Goal: Task Accomplishment & Management: Complete application form

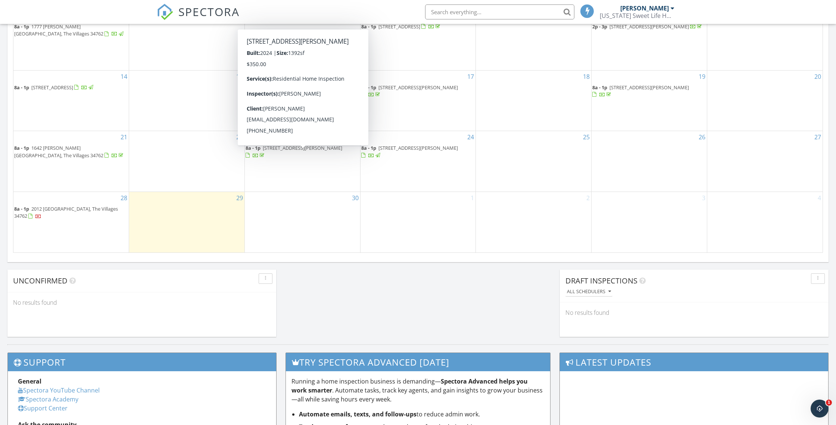
scroll to position [493, 0]
click at [283, 151] on span "1638 Woelkers Circle, The Villages 34762" at bounding box center [303, 147] width 80 height 7
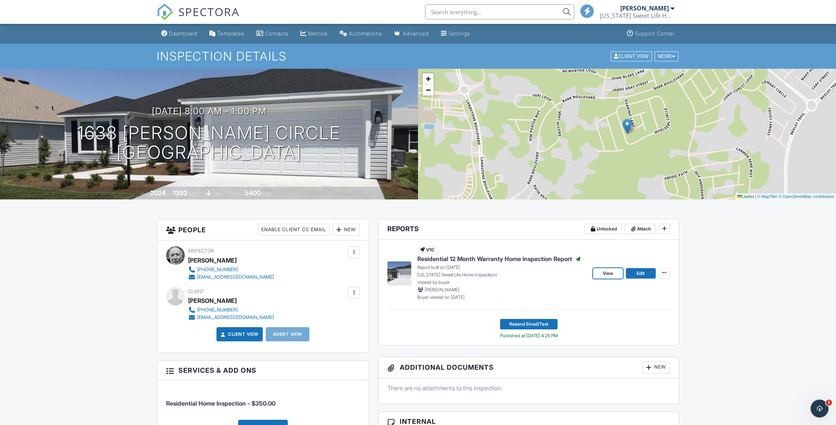
click at [608, 273] on span "View" at bounding box center [608, 273] width 10 height 7
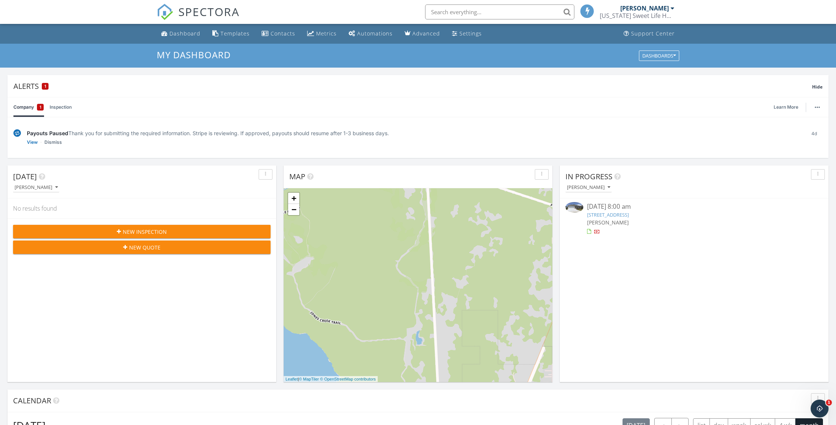
click at [67, 107] on link "Inspection" at bounding box center [61, 106] width 22 height 19
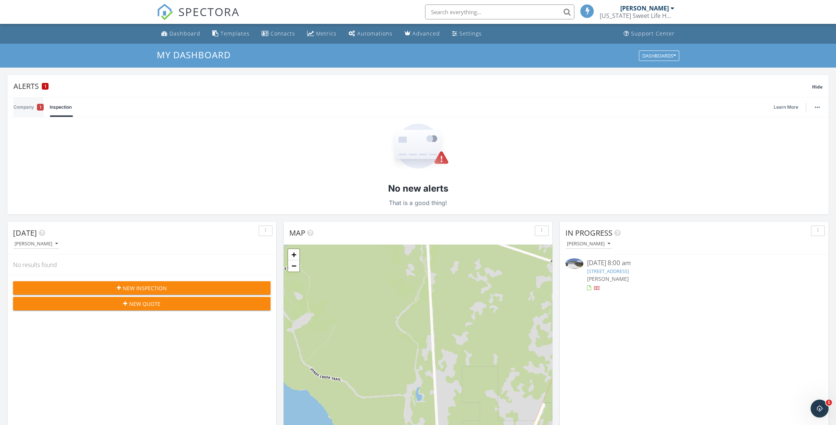
click at [38, 106] on div "1" at bounding box center [40, 107] width 7 height 7
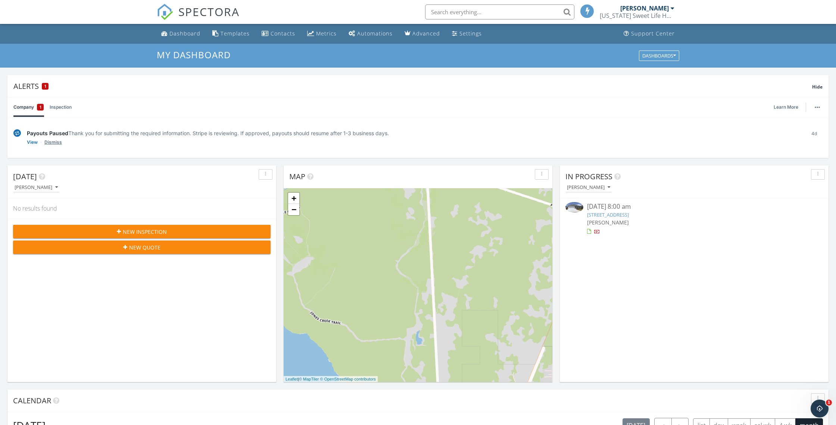
click at [52, 141] on link "Dismiss" at bounding box center [53, 141] width 18 height 7
click at [819, 106] on img "button" at bounding box center [817, 106] width 5 height 1
click at [697, 108] on div "Company 1 Inspection Learn More" at bounding box center [417, 106] width 809 height 19
click at [815, 84] on span "Hide" at bounding box center [817, 87] width 10 height 6
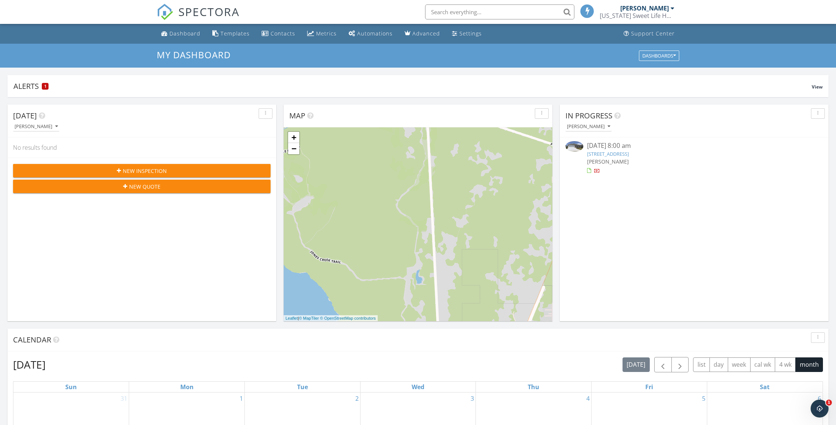
scroll to position [9, 0]
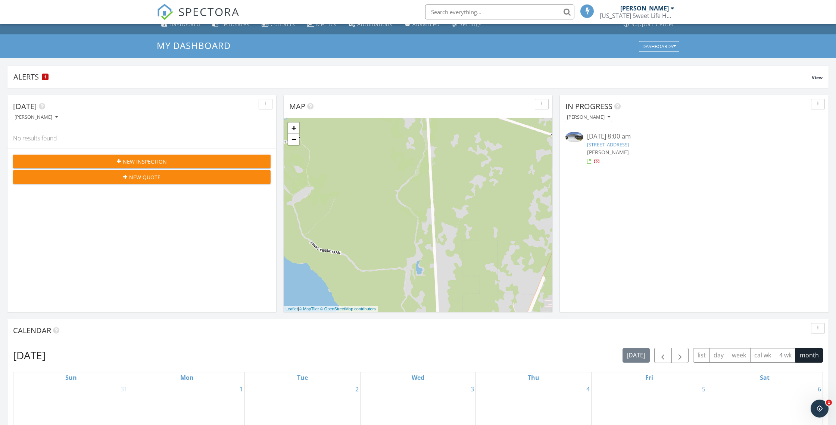
click at [136, 161] on span "New Inspection" at bounding box center [145, 162] width 44 height 8
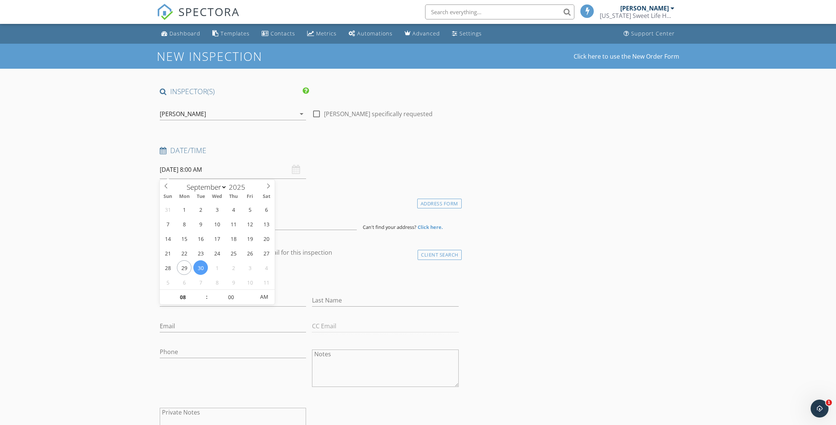
click at [191, 168] on input "09/30/2025 8:00 AM" at bounding box center [233, 170] width 146 height 18
select select "9"
click at [268, 184] on icon at bounding box center [268, 185] width 5 height 5
type input "10/01/2025 8:00 AM"
type input "09"
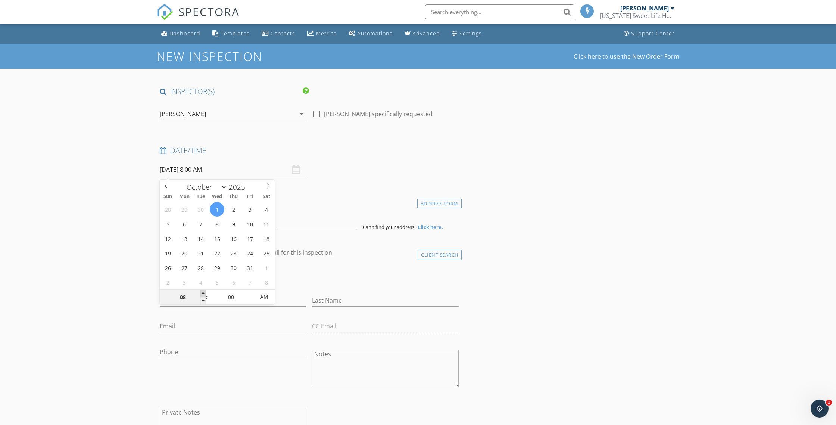
type input "[DATE] 9:00 AM"
click at [203, 292] on span at bounding box center [202, 293] width 5 height 7
type input "10"
type input "[DATE] 10:00 AM"
click at [203, 292] on span at bounding box center [202, 293] width 5 height 7
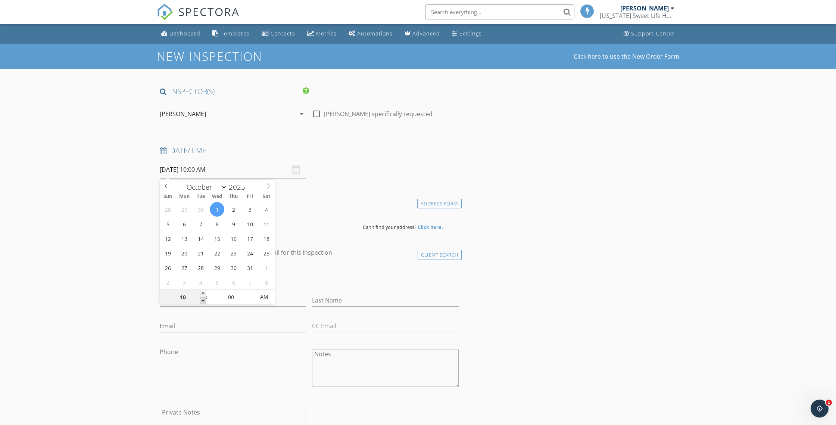
type input "09"
type input "[DATE] 9:00 AM"
click at [202, 301] on span at bounding box center [202, 300] width 5 height 7
click at [428, 202] on div "Address Form" at bounding box center [439, 204] width 44 height 10
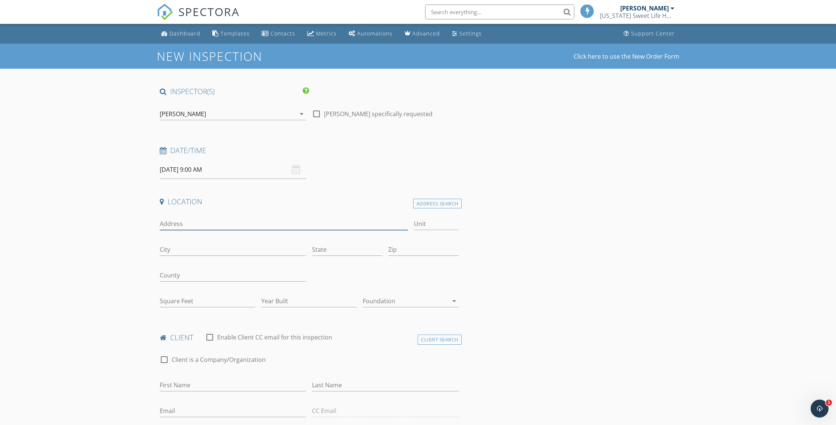
click at [181, 224] on input "Address" at bounding box center [284, 224] width 248 height 12
type input "1643 [PERSON_NAME] Circle"
click at [178, 249] on input "City" at bounding box center [233, 249] width 146 height 12
type input "The Villages"
click at [331, 250] on input "State" at bounding box center [347, 249] width 70 height 12
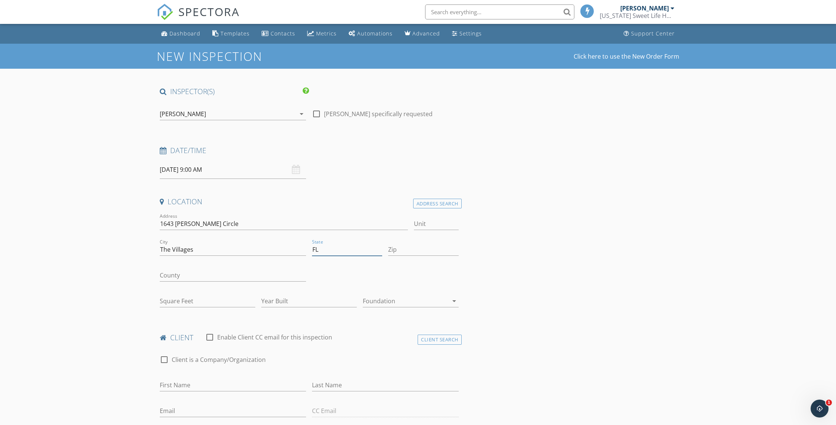
type input "FL"
click at [406, 254] on input "Zip" at bounding box center [423, 249] width 70 height 12
type input "34762"
click at [184, 275] on input "County" at bounding box center [233, 275] width 146 height 12
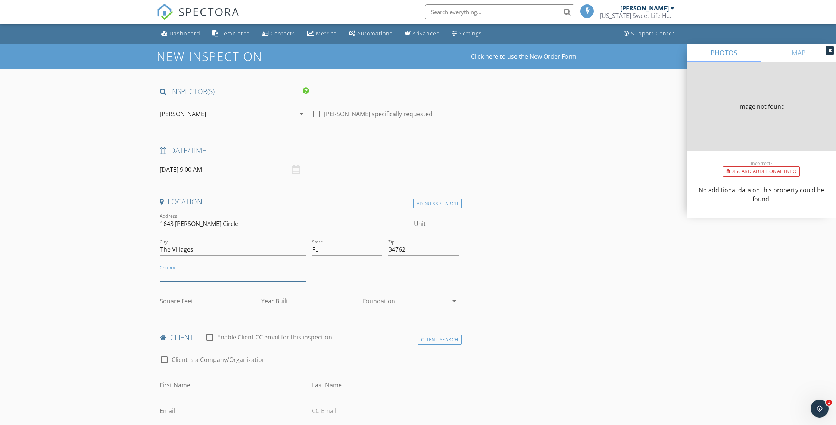
type input "0"
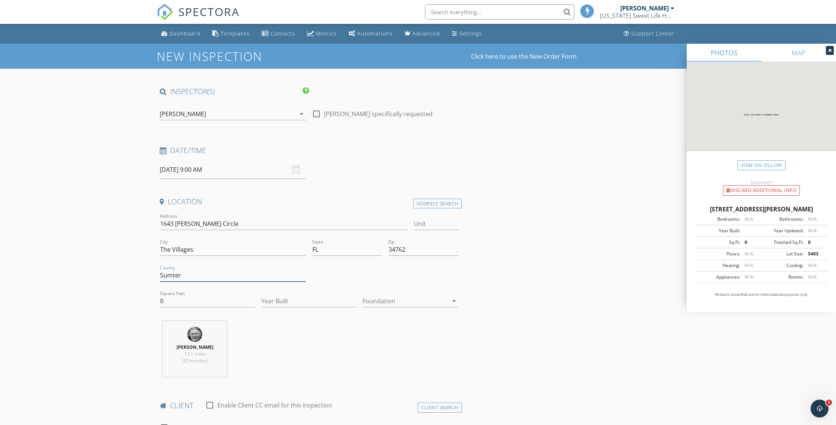
type input "Sumter"
click at [180, 300] on input "0" at bounding box center [208, 301] width 96 height 12
type input "1494"
click at [277, 301] on input "Year Built" at bounding box center [309, 301] width 96 height 12
type input "2024"
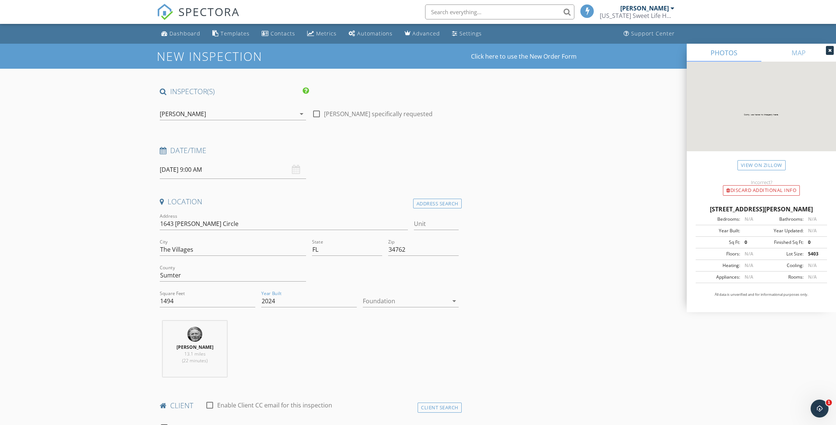
click at [384, 301] on div at bounding box center [405, 301] width 85 height 12
click at [376, 336] on div "Slab" at bounding box center [411, 339] width 84 height 9
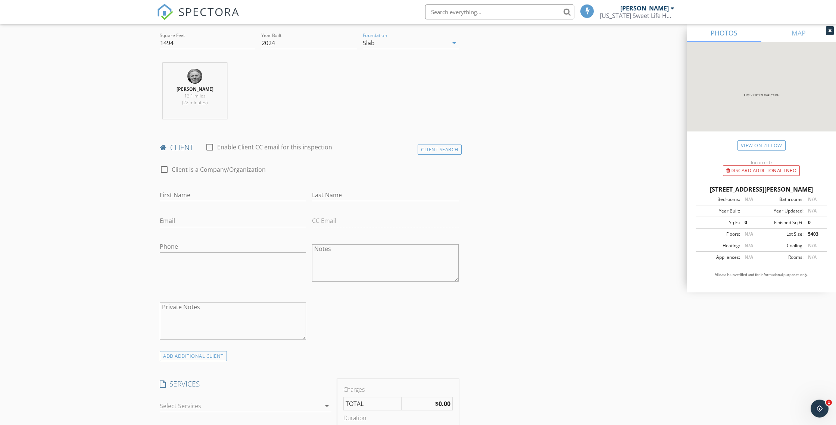
scroll to position [264, 0]
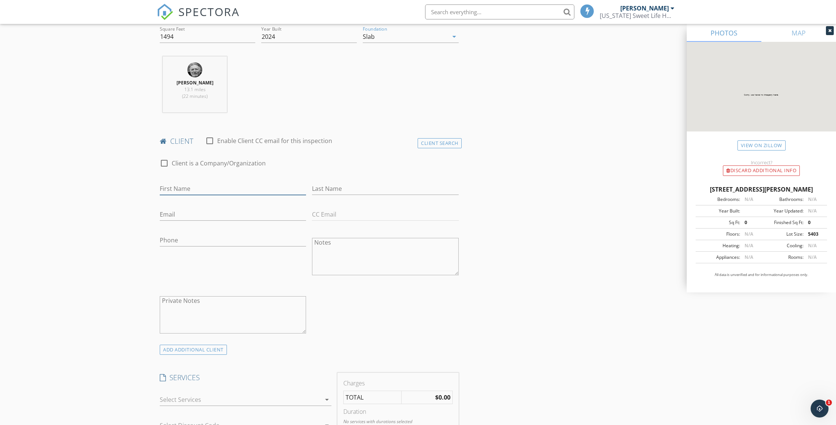
click at [169, 192] on input "First Name" at bounding box center [233, 189] width 146 height 12
type input "Linda & David"
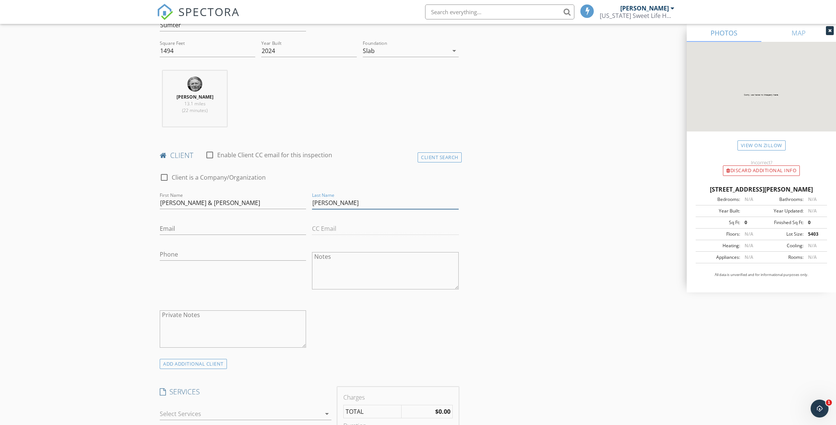
scroll to position [256, 0]
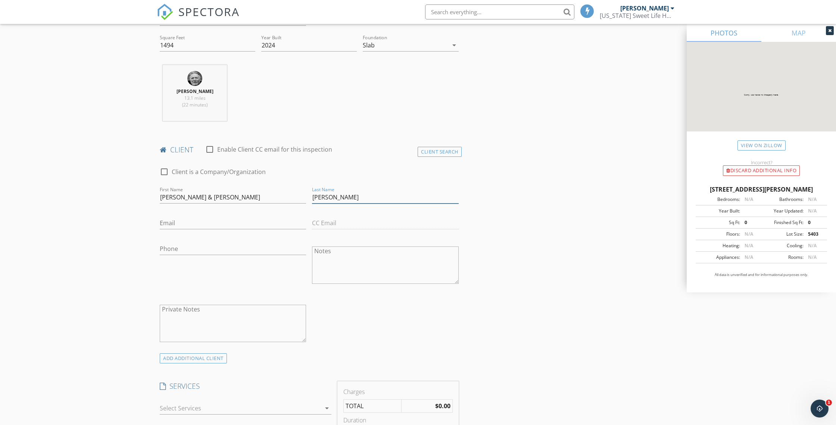
type input "Caccese"
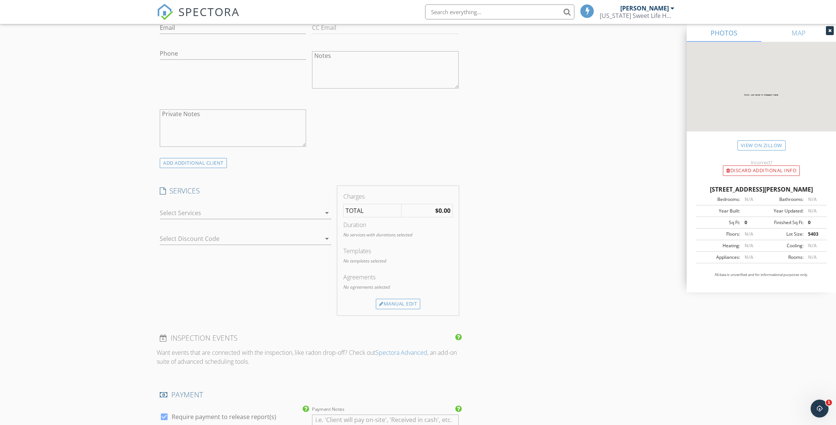
scroll to position [452, 0]
click at [231, 212] on div at bounding box center [240, 211] width 161 height 12
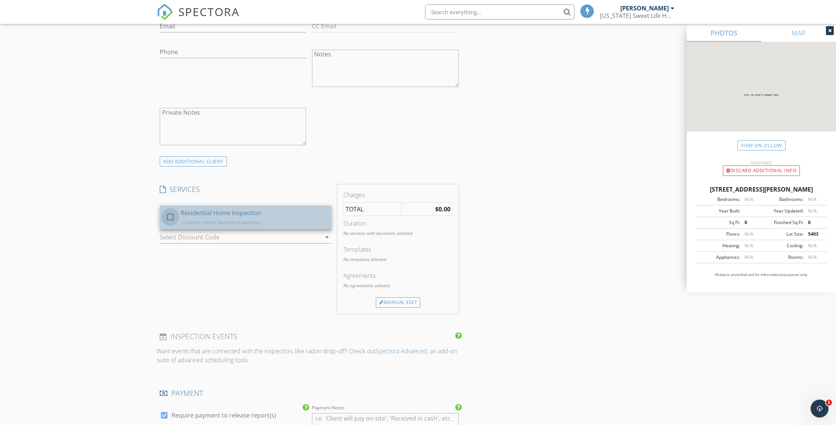
click at [170, 217] on div at bounding box center [170, 217] width 13 height 13
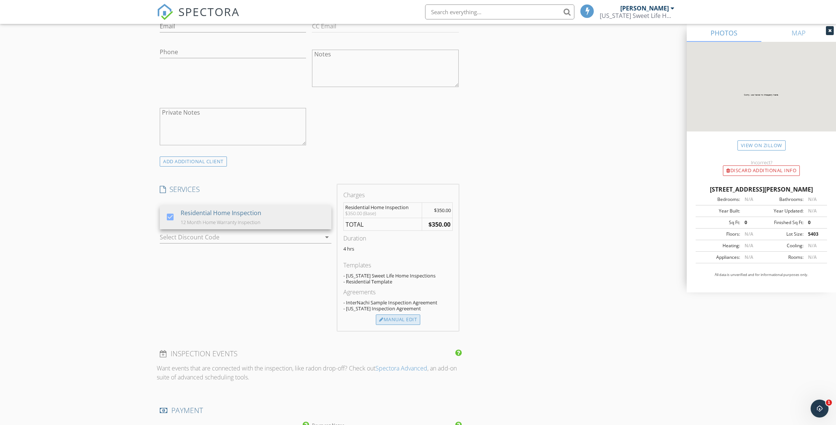
click at [403, 319] on div "Manual Edit" at bounding box center [398, 319] width 44 height 10
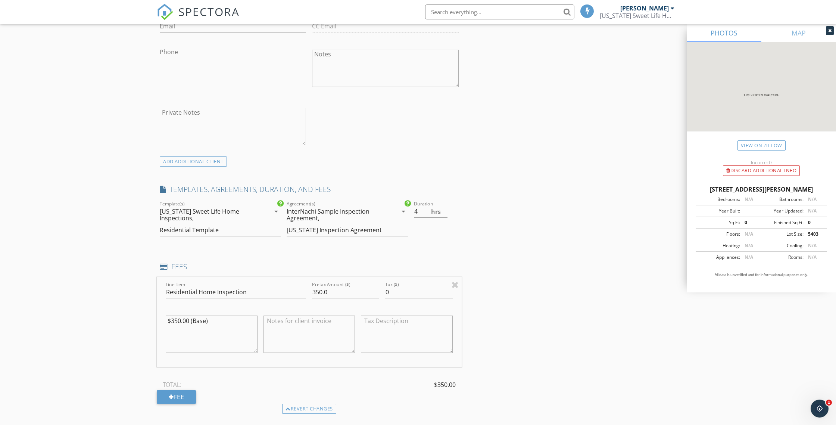
click at [193, 211] on div "Florida Sweet Life Home Inspections," at bounding box center [210, 214] width 100 height 13
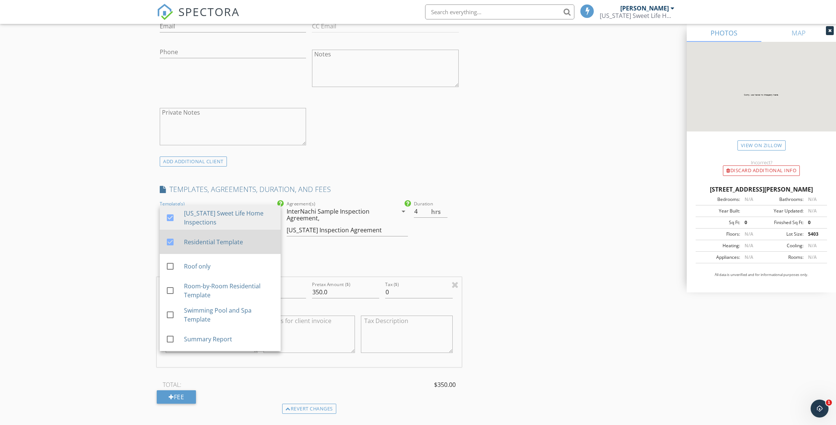
click at [169, 241] on div at bounding box center [170, 242] width 13 height 13
click at [337, 217] on div "InterNachi Sample Inspection Agreement," at bounding box center [337, 214] width 100 height 13
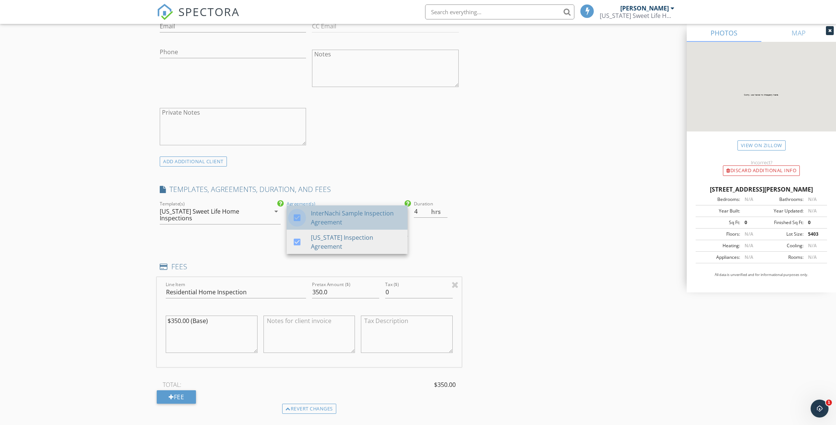
click at [295, 216] on div at bounding box center [297, 217] width 13 height 13
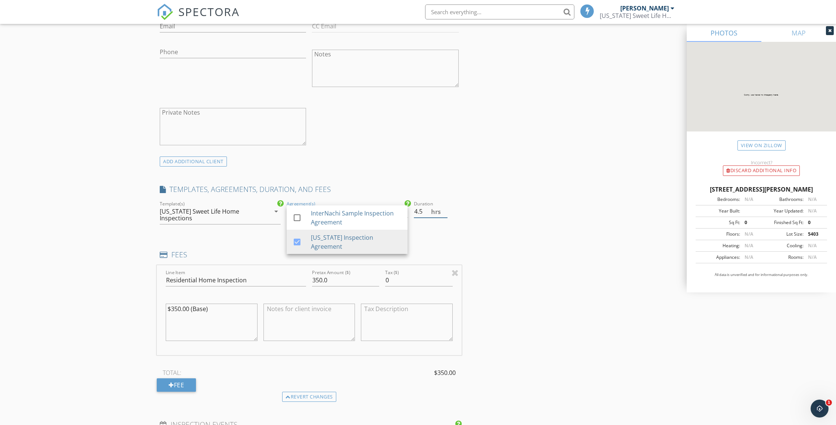
click at [446, 209] on input "4.5" at bounding box center [431, 211] width 34 height 12
type input "5"
click at [446, 209] on input "5" at bounding box center [431, 211] width 34 height 12
click at [490, 229] on div "INSPECTOR(S) check_box Joseph Smith PRIMARY Joseph Smith arrow_drop_down check_…" at bounding box center [418, 290] width 523 height 1312
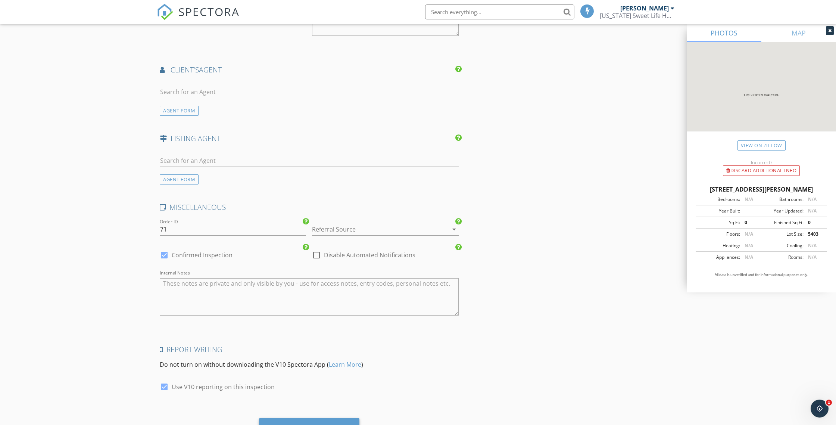
scroll to position [968, 0]
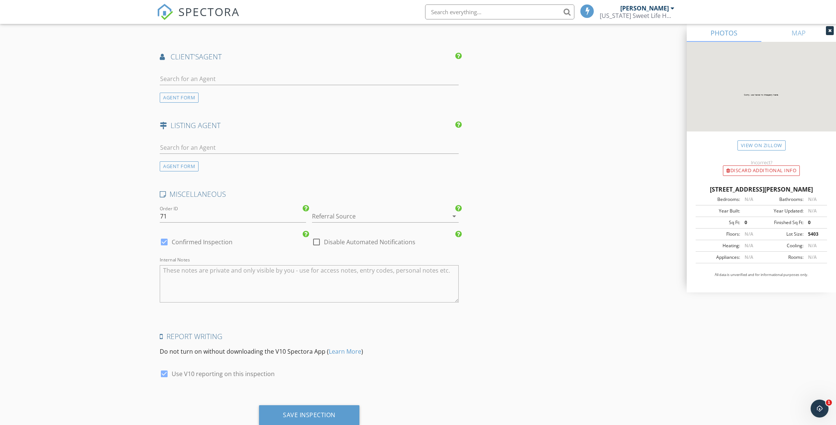
click at [335, 217] on div at bounding box center [374, 216] width 125 height 12
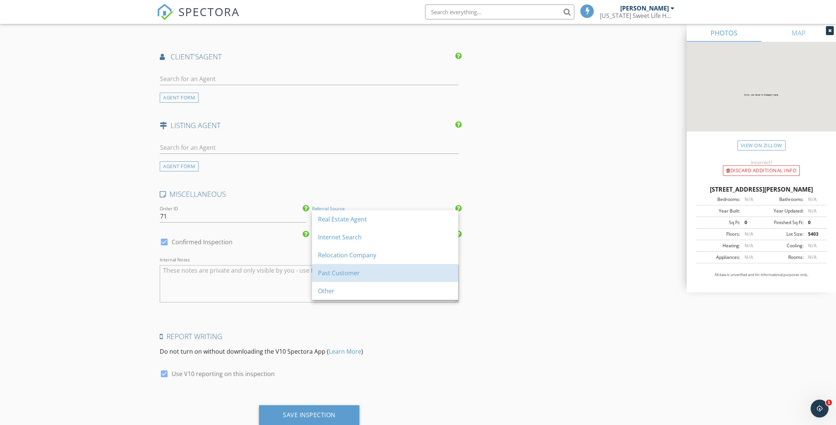
click at [325, 272] on div "Past Customer" at bounding box center [385, 272] width 134 height 9
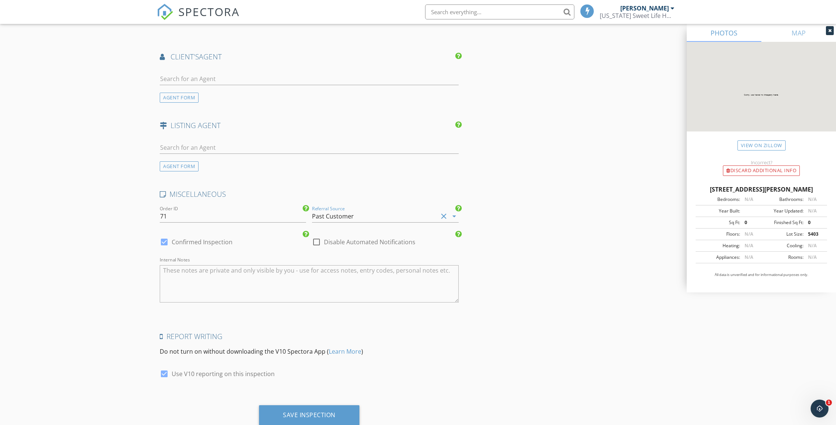
scroll to position [992, 0]
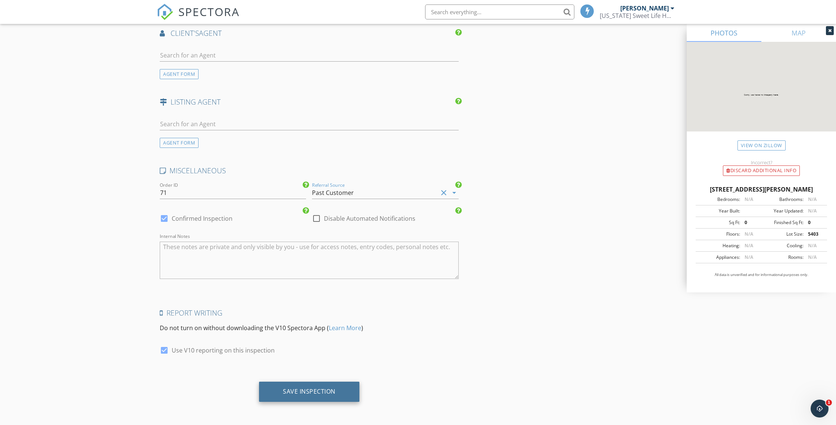
click at [303, 389] on div "Save Inspection" at bounding box center [309, 390] width 53 height 7
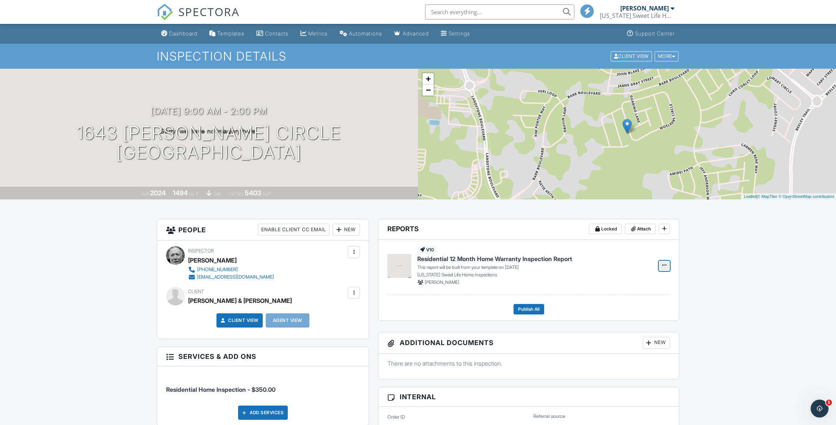
click at [666, 264] on icon at bounding box center [664, 264] width 4 height 5
click at [610, 284] on input "Build Now" at bounding box center [627, 285] width 76 height 17
click at [632, 265] on link "Edit" at bounding box center [641, 266] width 30 height 10
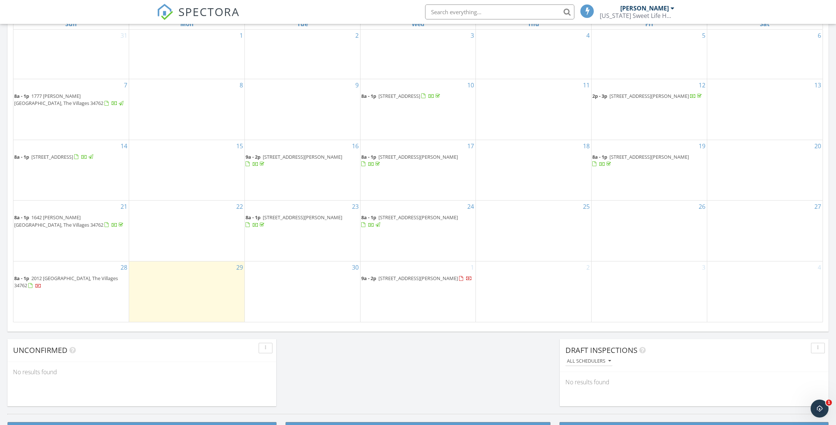
scroll to position [366, 0]
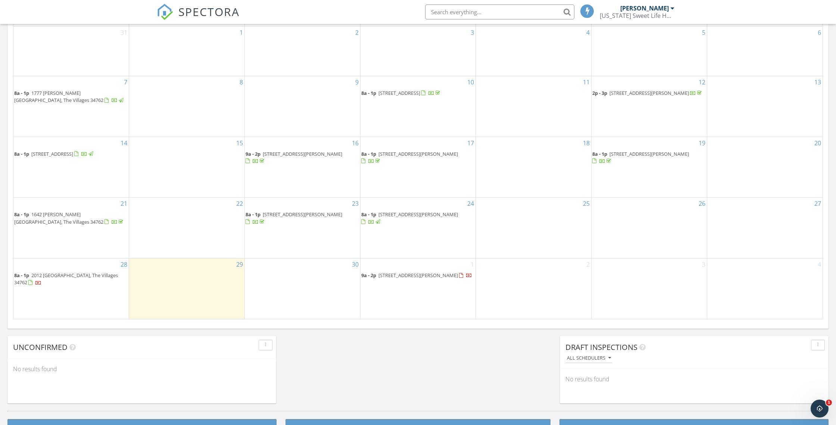
click at [395, 276] on span "[STREET_ADDRESS][PERSON_NAME]" at bounding box center [419, 275] width 80 height 7
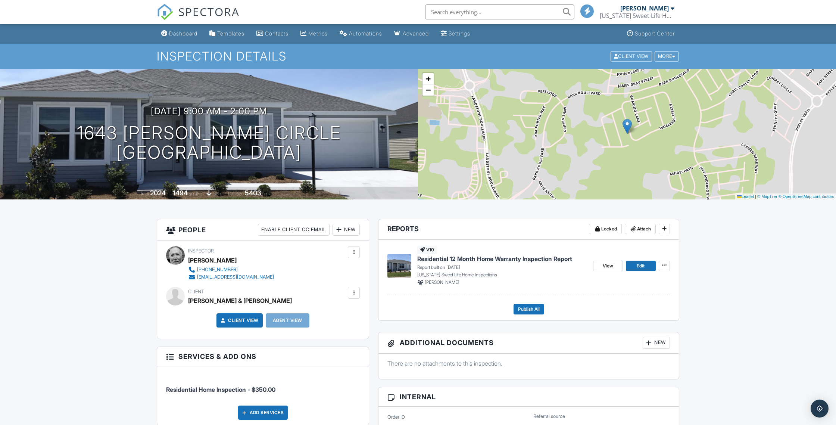
click at [355, 288] on div at bounding box center [354, 293] width 12 height 12
click at [338, 314] on li "Edit" at bounding box center [336, 315] width 38 height 19
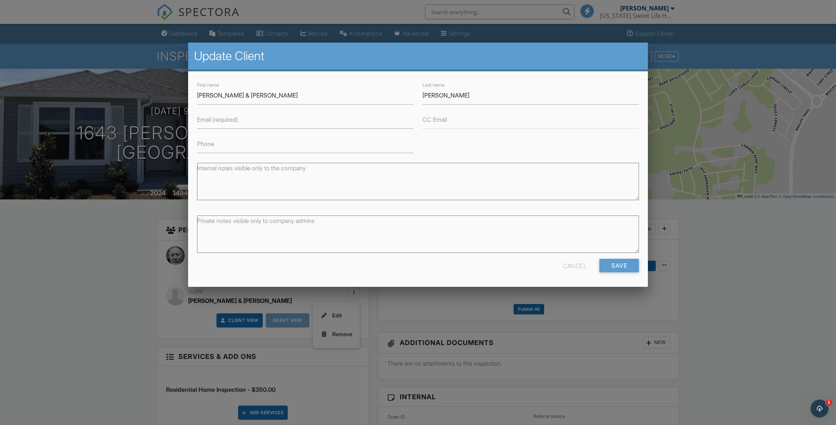
click at [219, 123] on label "Email (required)" at bounding box center [217, 119] width 41 height 8
click at [219, 123] on input "Email (required)" at bounding box center [305, 119] width 217 height 18
type input "[EMAIL_ADDRESS][DOMAIN_NAME]"
click at [221, 149] on input "Phone" at bounding box center [305, 144] width 217 height 18
type input "[PHONE_NUMBER]"
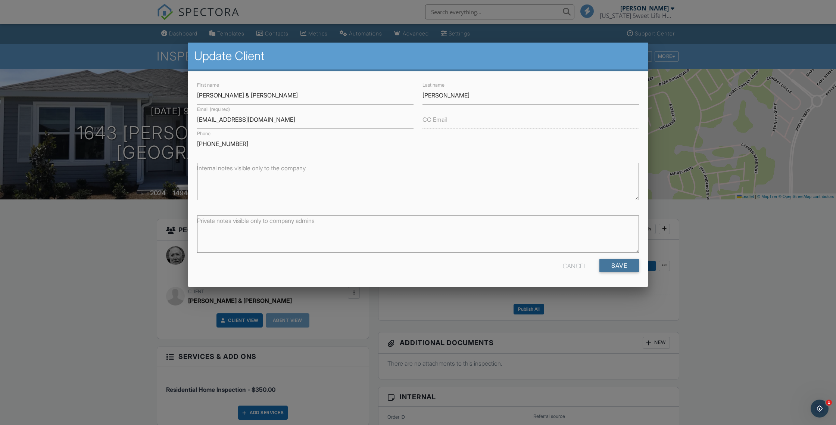
click at [616, 263] on input "Save" at bounding box center [620, 265] width 40 height 13
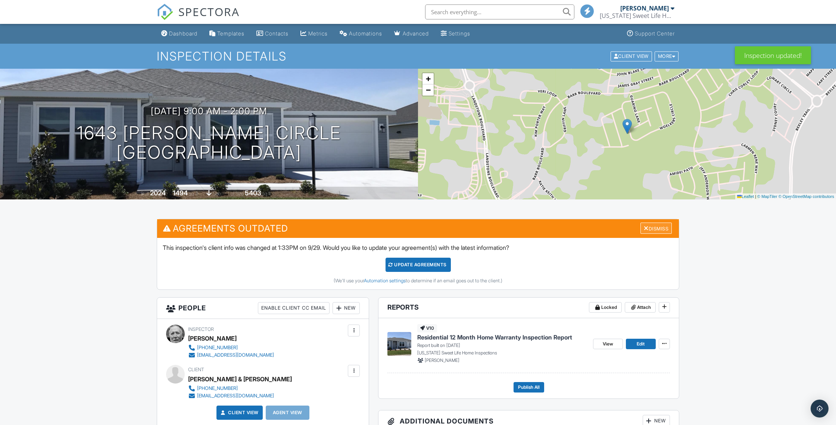
click at [659, 227] on div "Dismiss" at bounding box center [656, 228] width 31 height 12
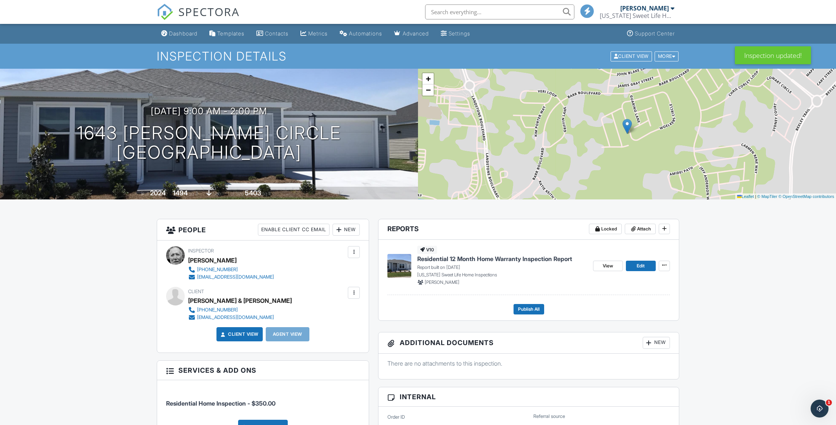
click at [352, 290] on div at bounding box center [353, 292] width 7 height 7
click at [305, 333] on li "Resend Confirmation Email" at bounding box center [313, 334] width 83 height 19
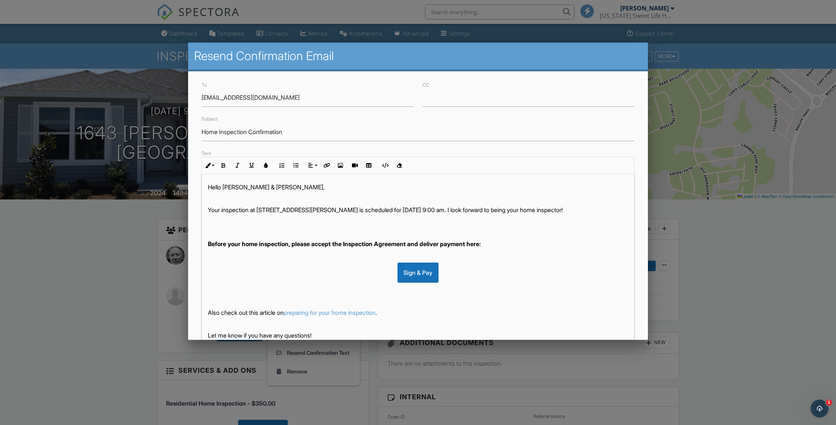
click at [209, 225] on p at bounding box center [418, 221] width 420 height 8
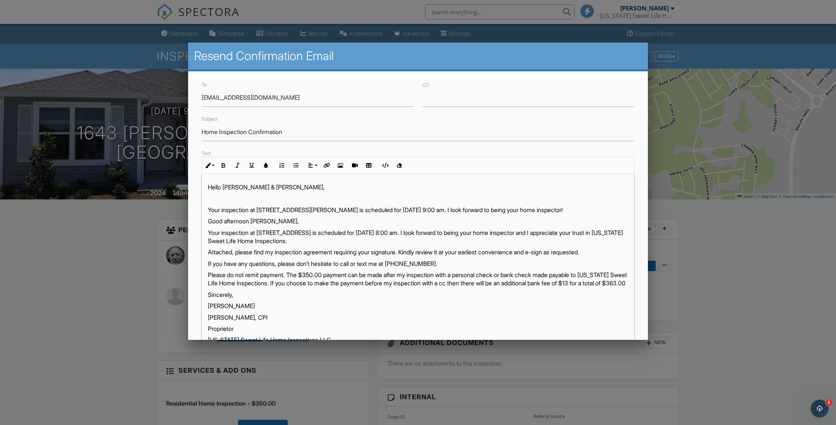
click at [225, 189] on p "Hello [PERSON_NAME] & [PERSON_NAME]," at bounding box center [418, 187] width 420 height 8
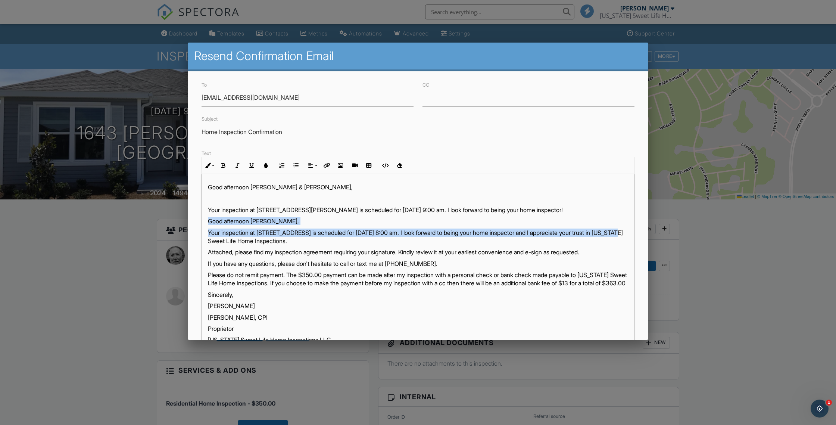
drag, startPoint x: 208, startPoint y: 220, endPoint x: 234, endPoint y: 243, distance: 34.9
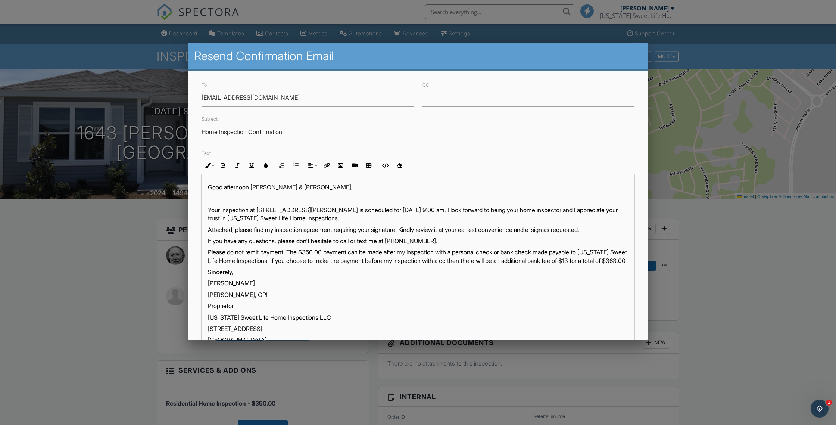
click at [207, 230] on div "Good afternoon Linda & David, Your inspection at 1643 Woelkers Circle, The Vill…" at bounding box center [418, 422] width 432 height 497
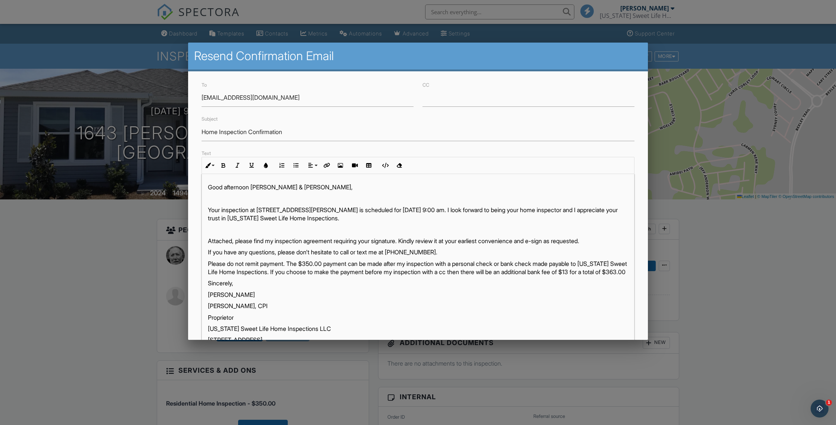
click at [207, 252] on div "Good afternoon Linda & David, Your inspection at 1643 Woelkers Circle, The Vill…" at bounding box center [418, 428] width 432 height 509
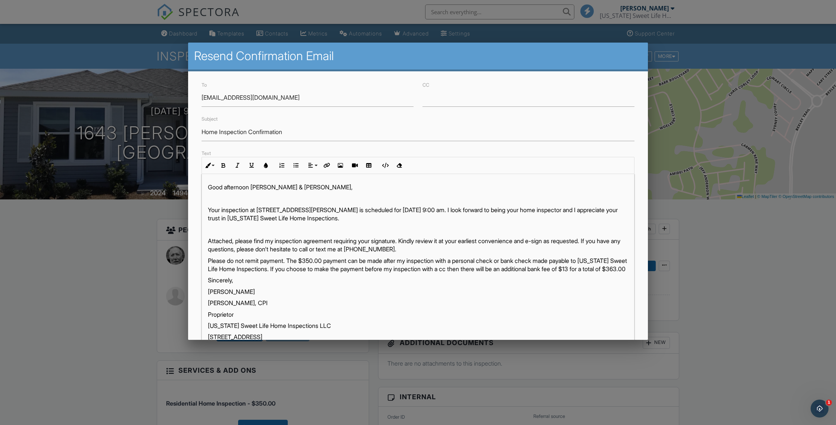
click at [207, 259] on div "Good afternoon Linda & David, Your inspection at 1643 Woelkers Circle, The Vill…" at bounding box center [418, 427] width 432 height 506
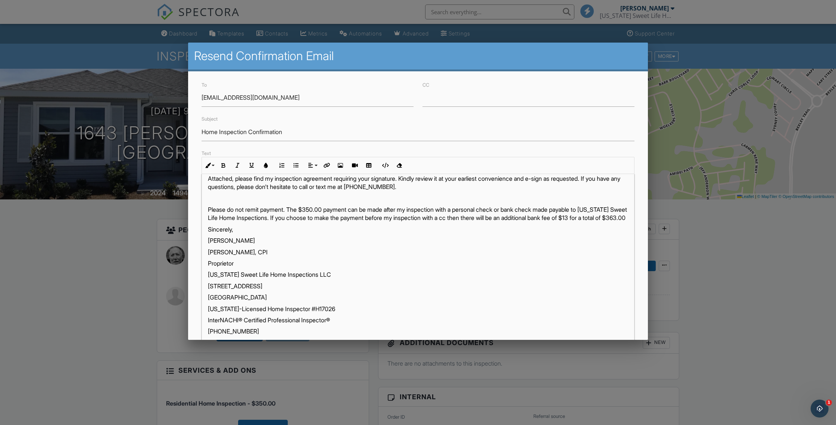
scroll to position [70, 0]
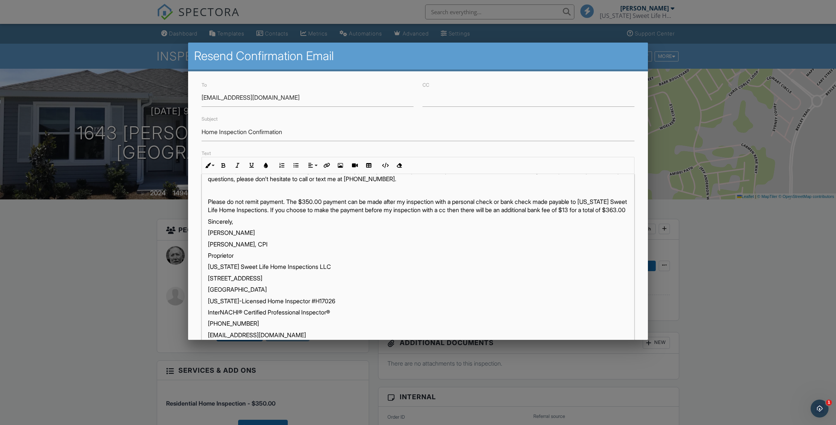
click at [209, 225] on p "Sincerely," at bounding box center [418, 221] width 420 height 8
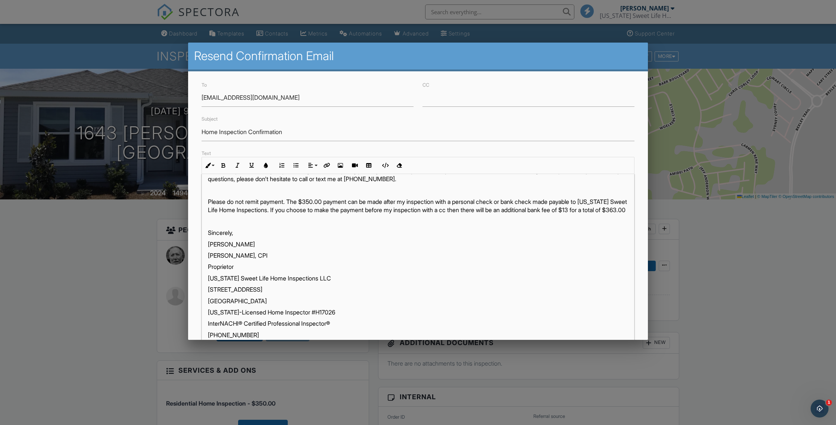
click at [208, 248] on p "Joe" at bounding box center [418, 244] width 420 height 8
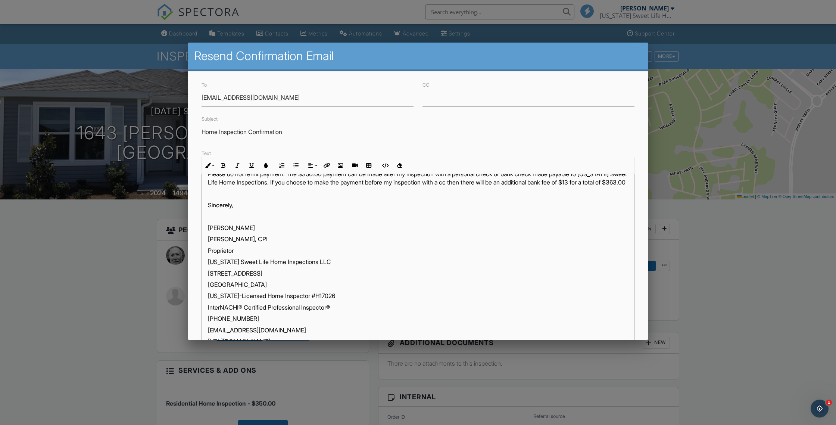
scroll to position [99, 0]
click at [208, 242] on p "[PERSON_NAME], CPI" at bounding box center [418, 238] width 420 height 8
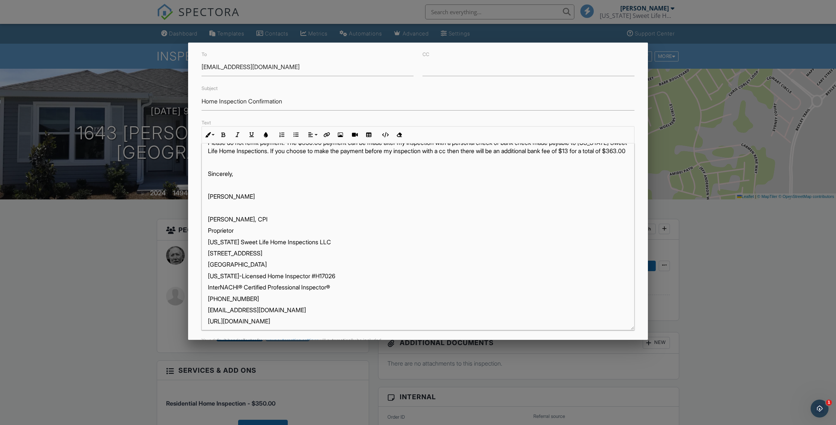
scroll to position [32, 0]
click at [207, 283] on div "Good afternoon Linda & David, Your inspection at 1643 Woelkers Circle, The Vill…" at bounding box center [418, 319] width 432 height 551
click at [207, 315] on div "Good afternoon Linda & David, Your inspection at 1643 Woelkers Circle, The Vill…" at bounding box center [418, 325] width 432 height 563
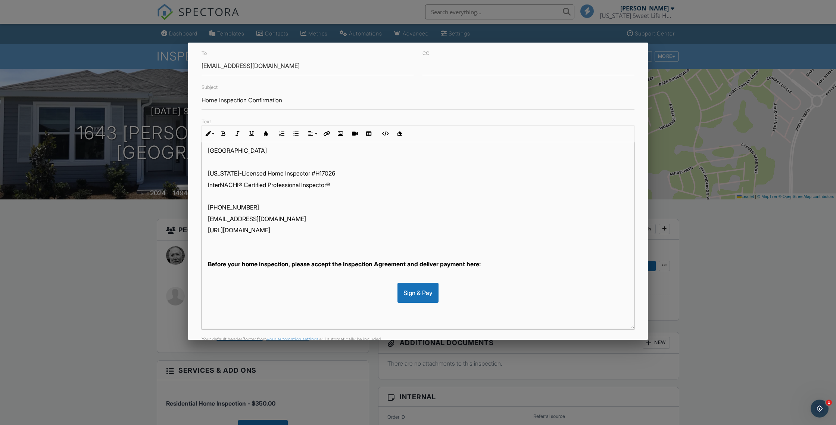
scroll to position [219, 0]
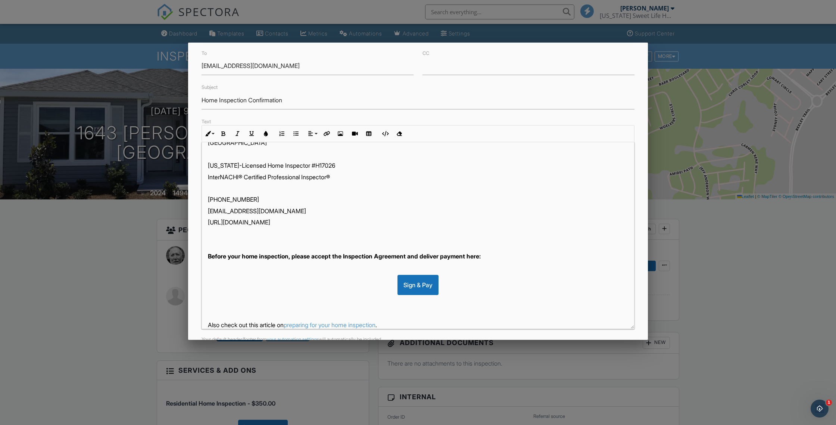
click at [481, 260] on strong "Before your home inspection, please accept the Inspection Agreement and deliver…" at bounding box center [344, 255] width 273 height 7
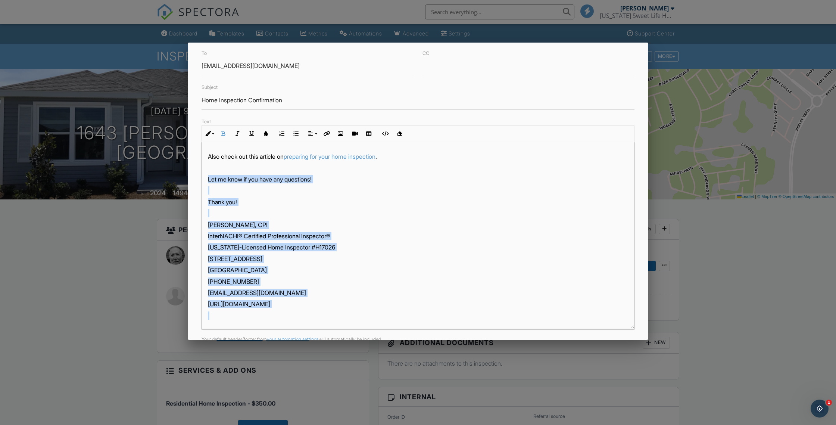
scroll to position [69, 0]
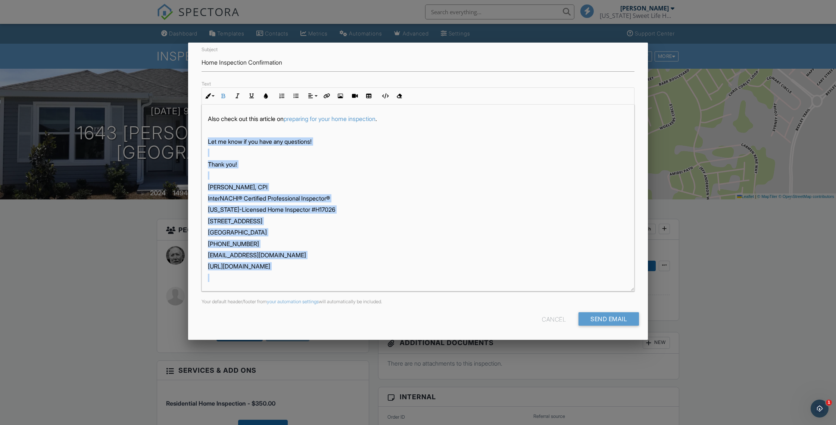
drag, startPoint x: 206, startPoint y: 180, endPoint x: 250, endPoint y: 354, distance: 179.8
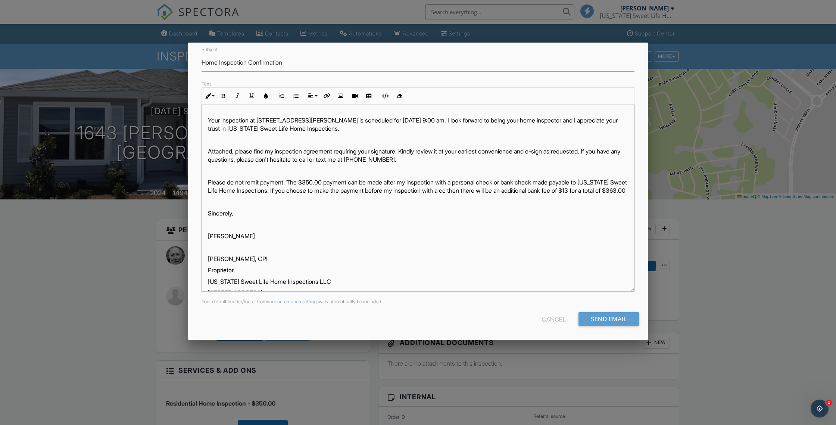
scroll to position [14, 0]
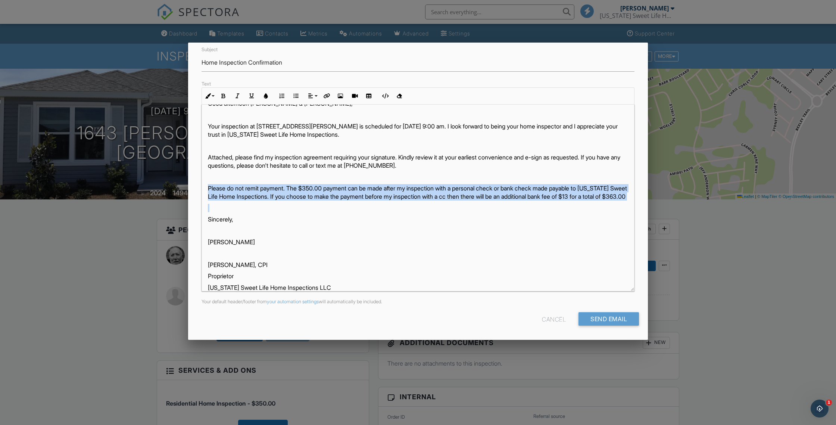
drag, startPoint x: 207, startPoint y: 187, endPoint x: 259, endPoint y: 211, distance: 57.1
click at [259, 211] on div "Good afternoon Linda & David, Your inspection at 1643 Woelkers Circle, The Vill…" at bounding box center [418, 297] width 432 height 415
click at [224, 94] on icon "button" at bounding box center [223, 95] width 5 height 5
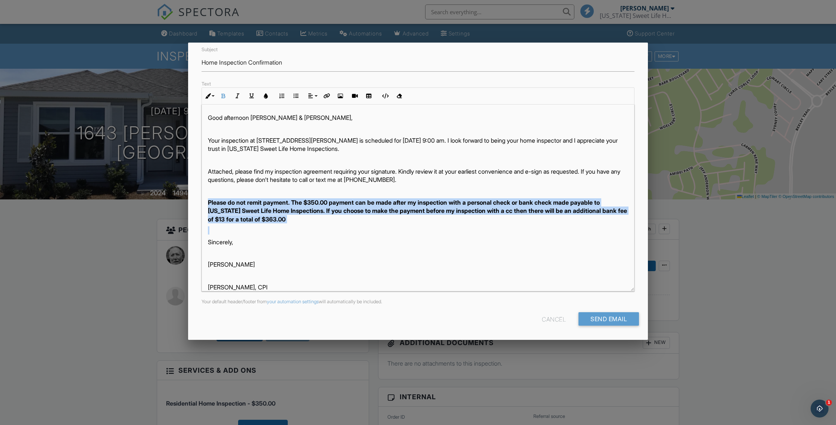
scroll to position [2, 0]
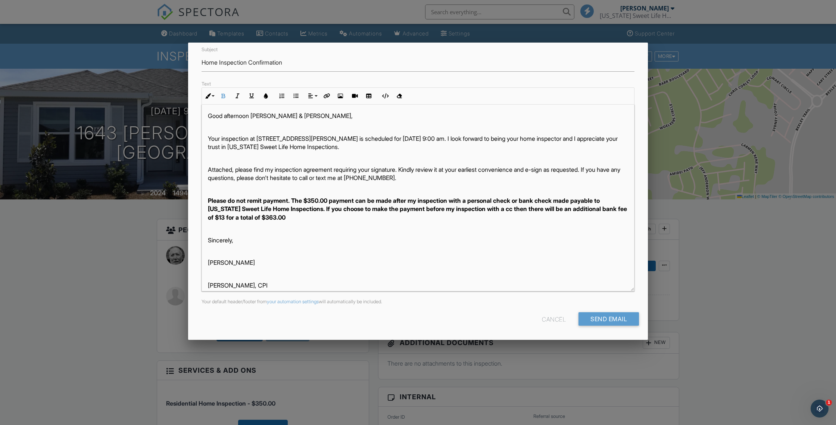
click at [435, 138] on p "Your inspection at 1643 Woelkers Circle, The Villages, FL 34762 is scheduled fo…" at bounding box center [418, 142] width 420 height 17
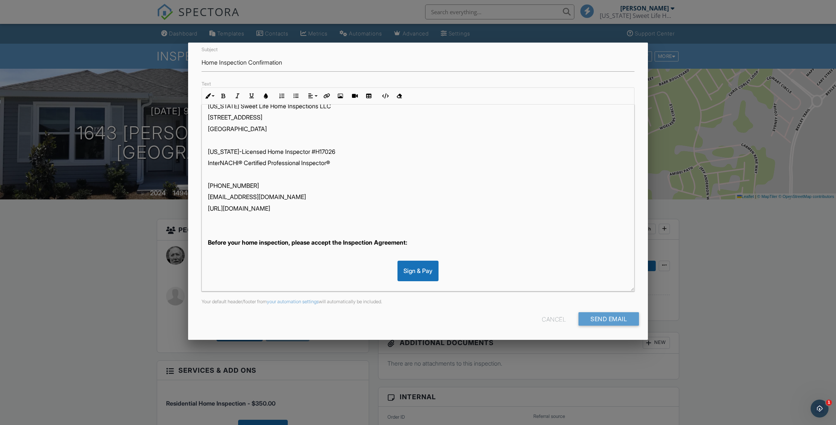
scroll to position [237, 0]
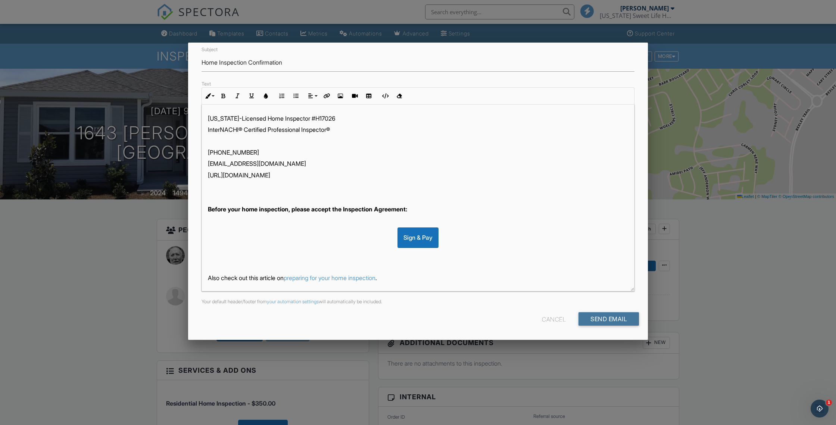
click at [603, 318] on input "Send Email" at bounding box center [609, 318] width 60 height 13
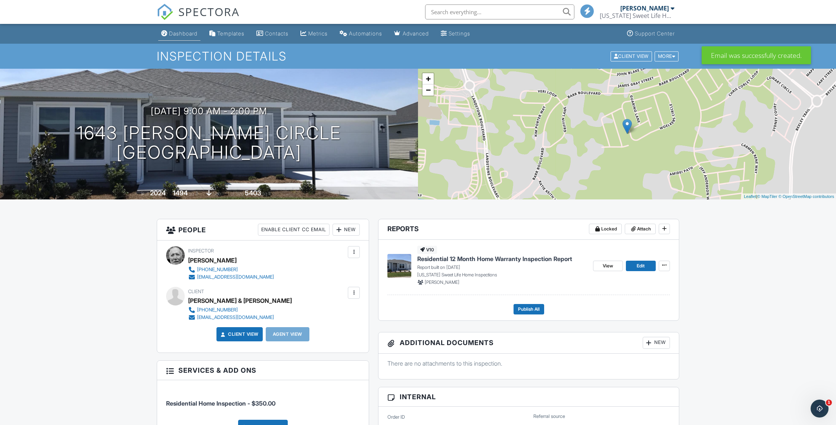
click at [186, 31] on div "Dashboard" at bounding box center [183, 33] width 28 height 6
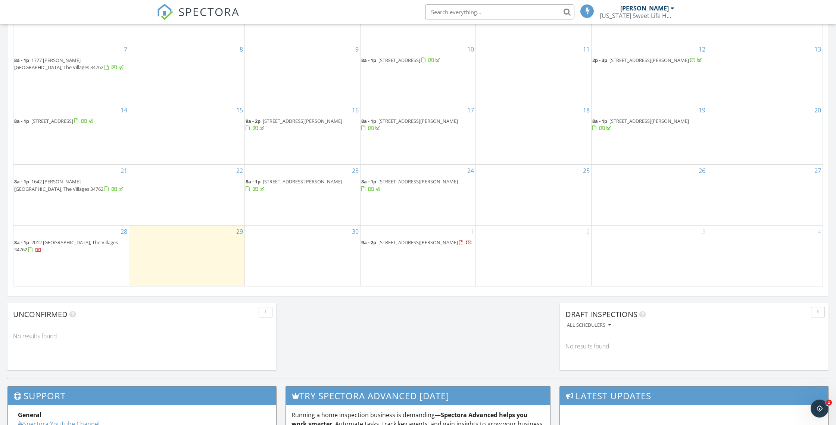
scroll to position [400, 0]
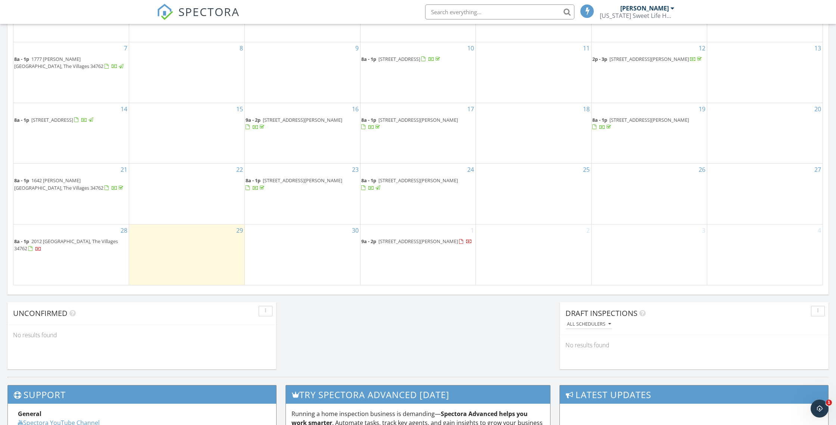
click at [73, 239] on span "2012 Veri Loop, The Villages 34762" at bounding box center [66, 245] width 104 height 14
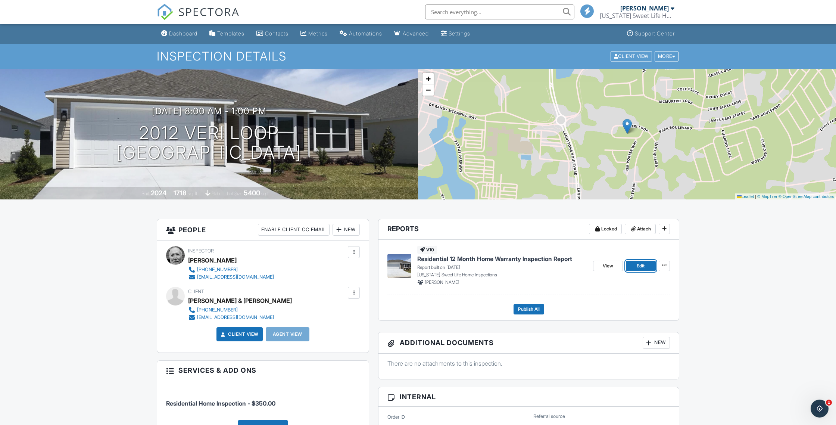
click at [638, 265] on span "Edit" at bounding box center [641, 265] width 8 height 7
